Goal: Information Seeking & Learning: Find specific page/section

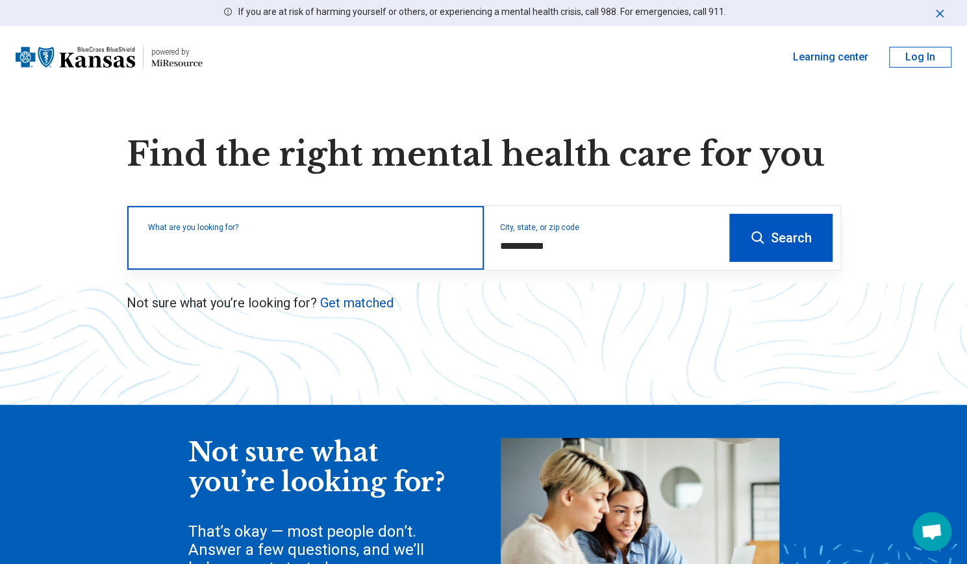
click at [351, 247] on input "text" at bounding box center [308, 244] width 320 height 16
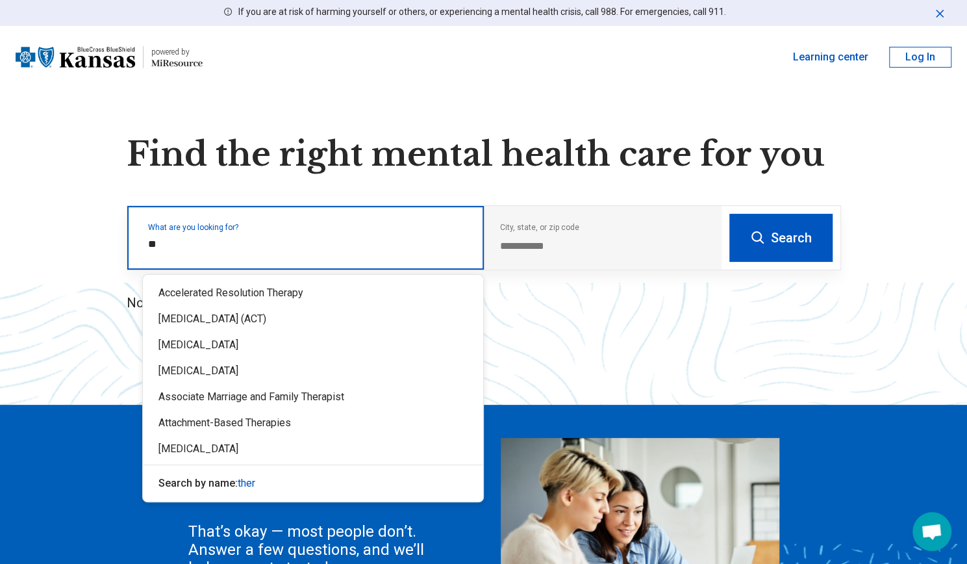
type input "*"
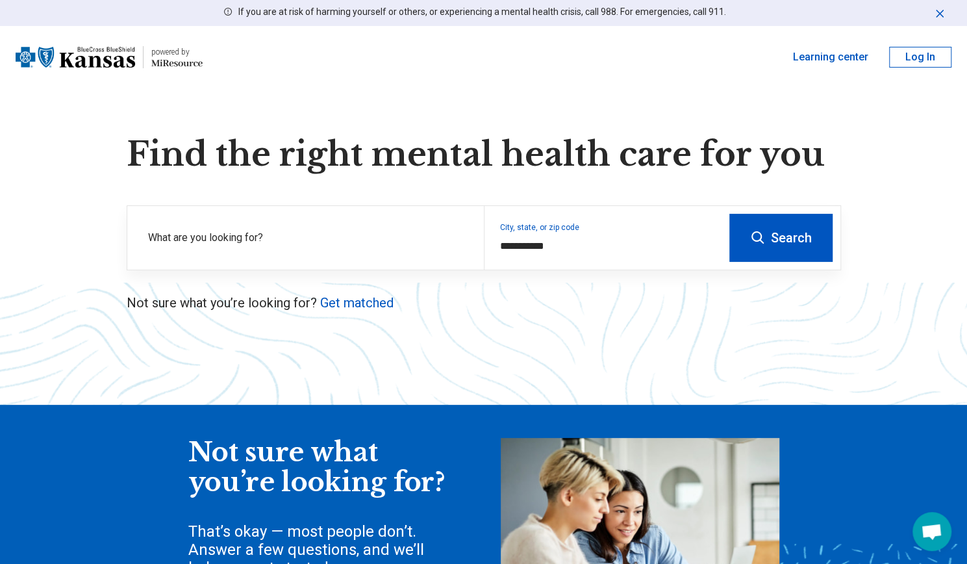
click at [793, 240] on button "Search" at bounding box center [780, 238] width 103 height 48
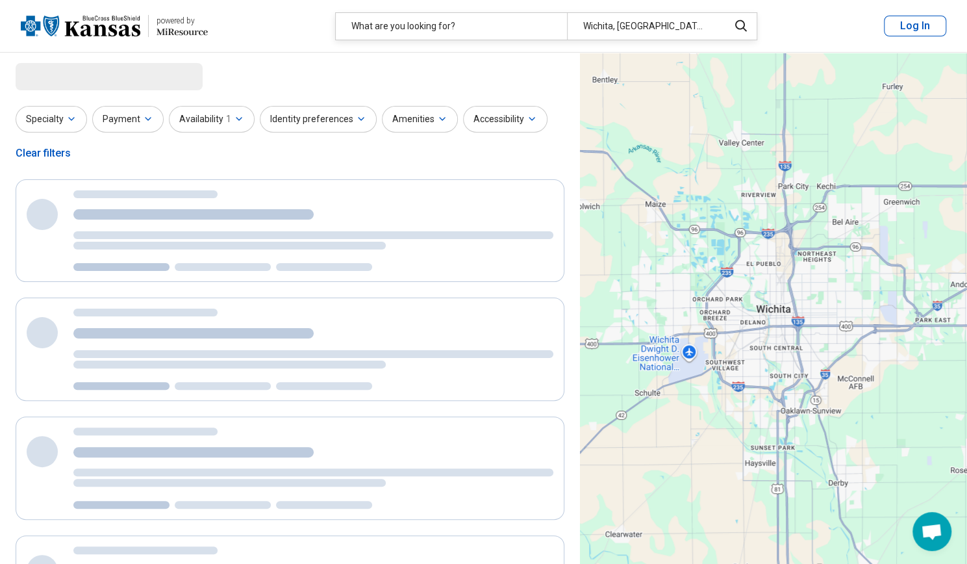
select select "***"
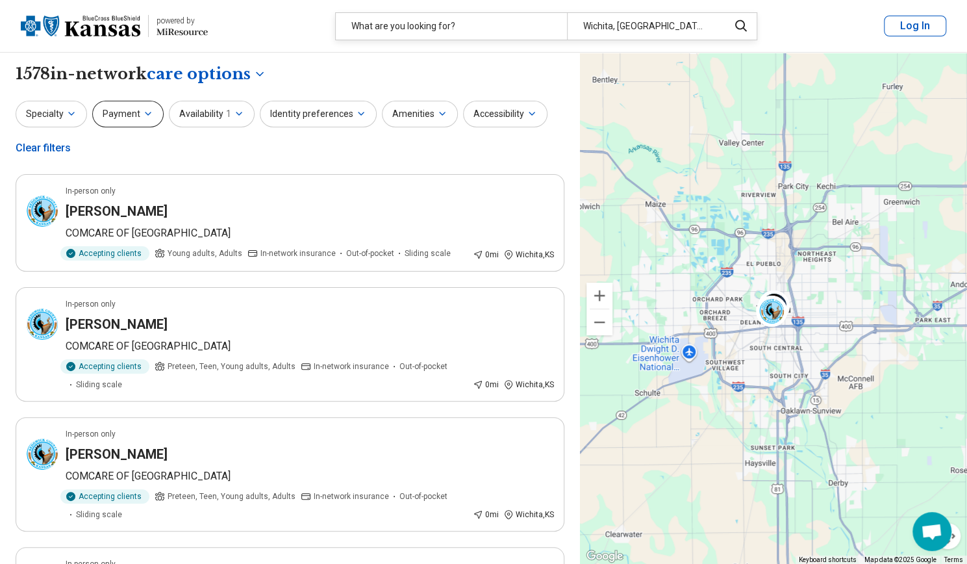
click at [138, 114] on button "Payment" at bounding box center [127, 114] width 71 height 27
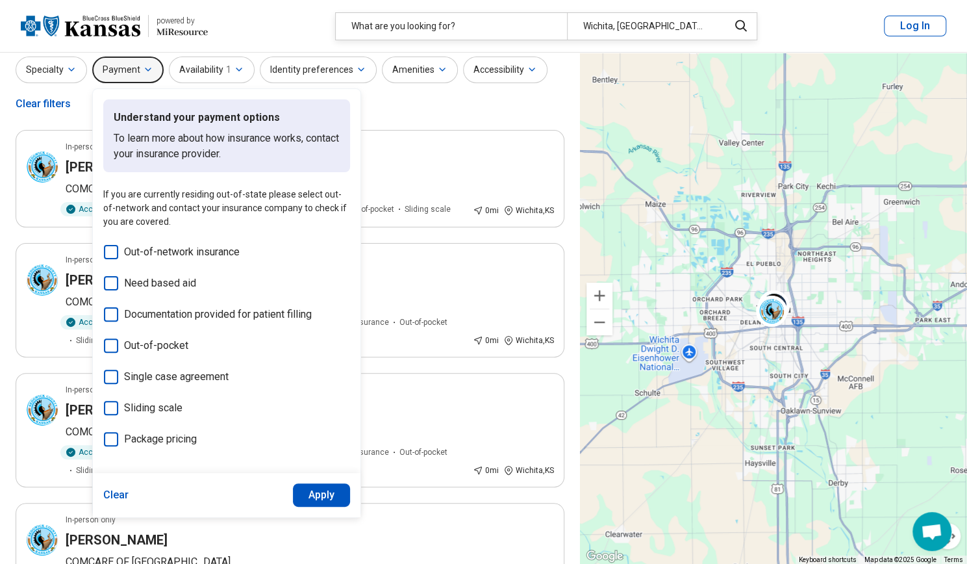
scroll to position [47, 0]
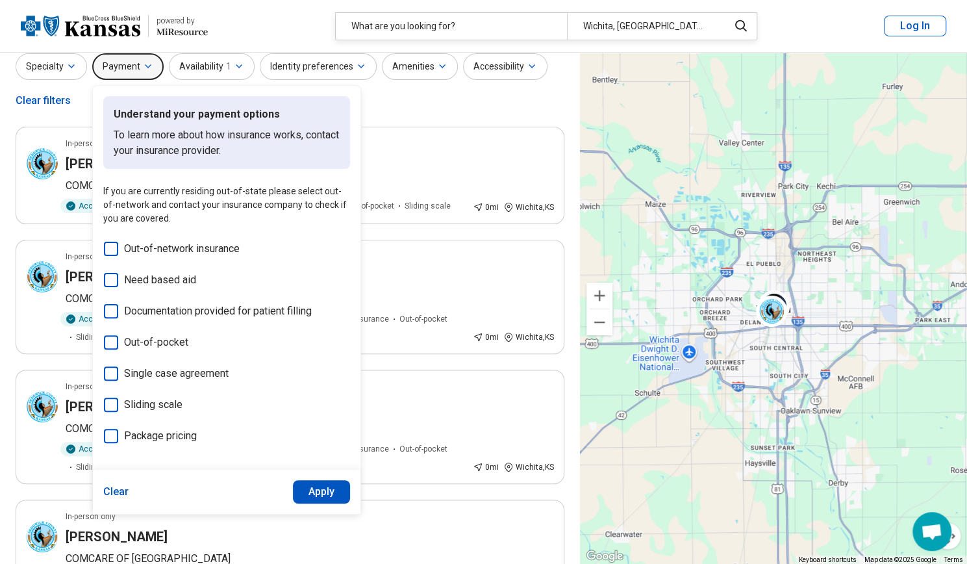
click at [325, 487] on button "Apply" at bounding box center [322, 491] width 58 height 23
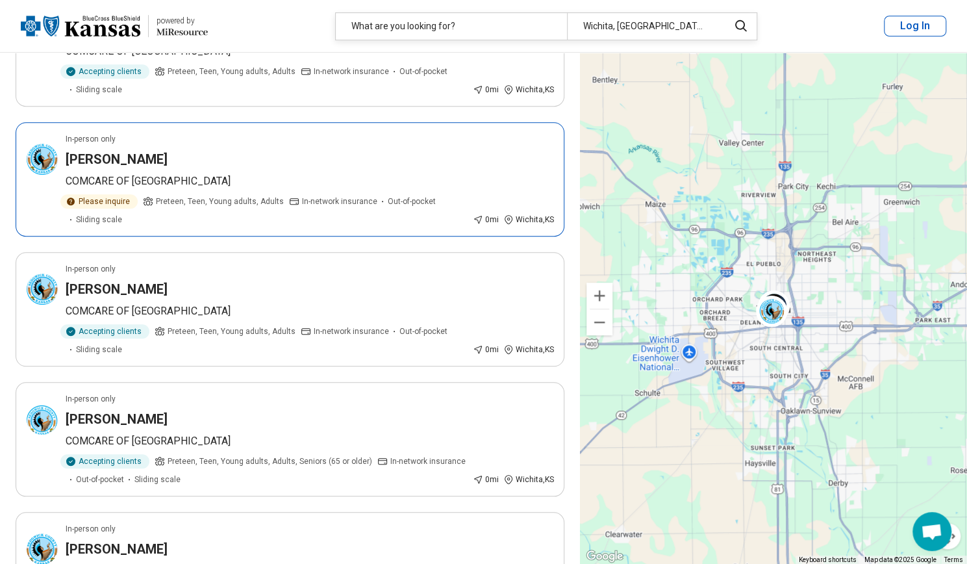
scroll to position [457, 0]
